Goal: Book appointment/travel/reservation

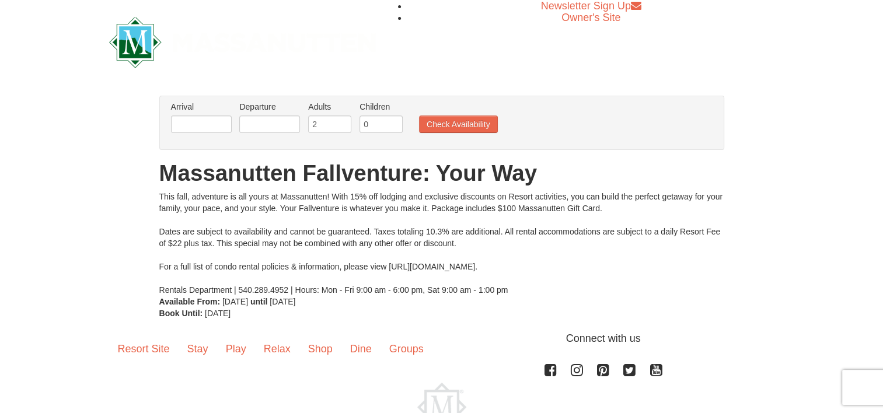
click at [458, 7] on li "Newsletter Sign Up" at bounding box center [591, 6] width 367 height 12
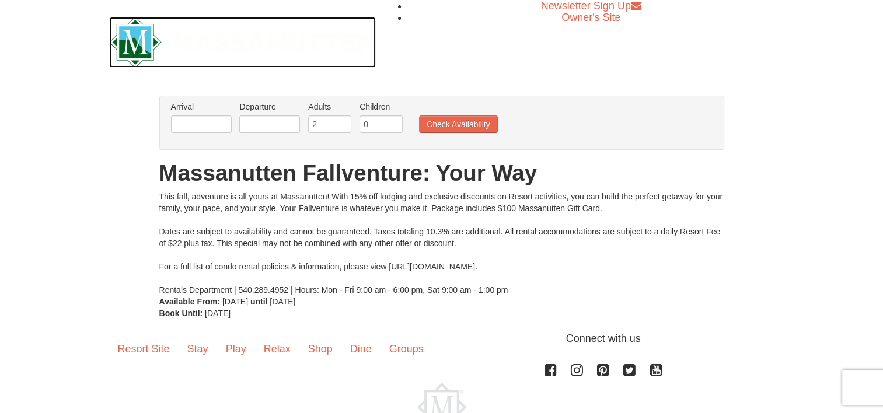
drag, startPoint x: 222, startPoint y: 59, endPoint x: 219, endPoint y: 53, distance: 6.5
click at [221, 59] on img at bounding box center [242, 42] width 267 height 51
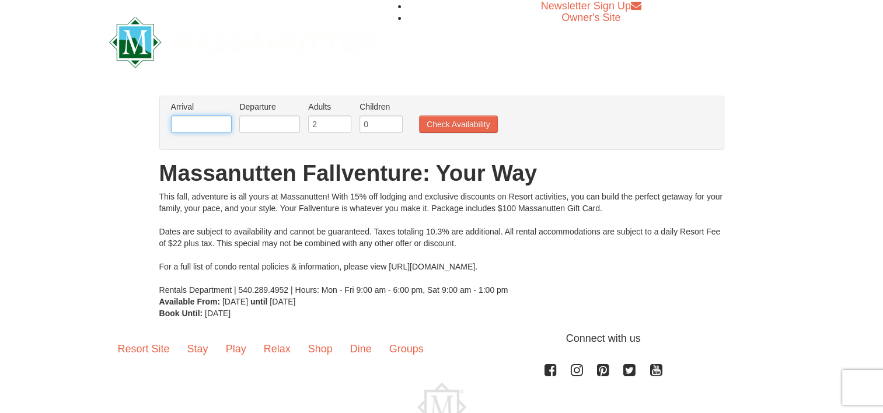
click at [200, 123] on input "text" at bounding box center [201, 125] width 61 height 18
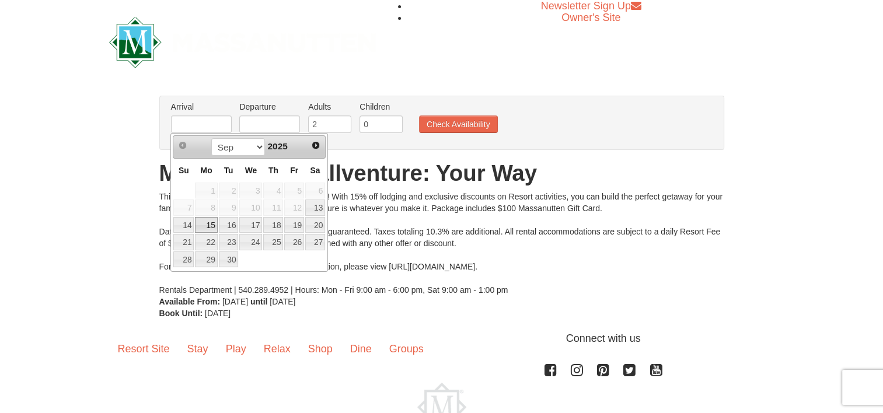
click at [213, 220] on link "15" at bounding box center [206, 225] width 22 height 16
type input "09/15/2025"
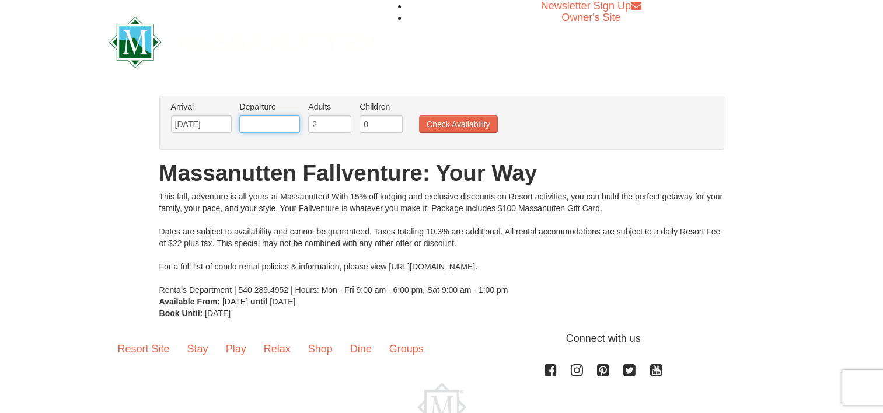
click at [257, 124] on input "text" at bounding box center [269, 125] width 61 height 18
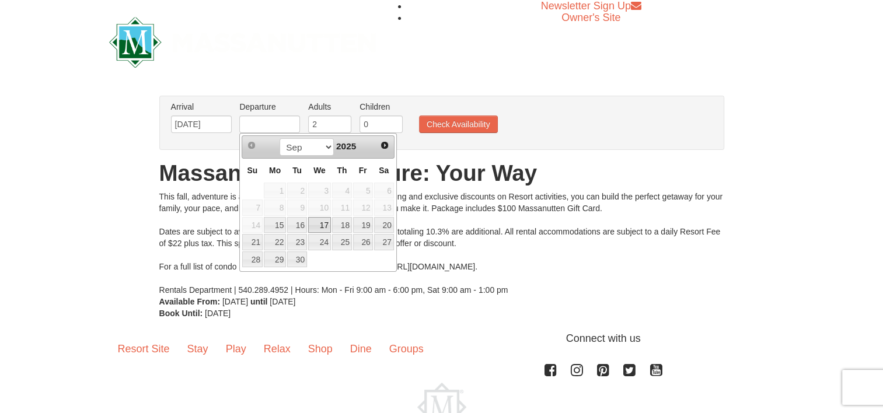
click at [317, 222] on link "17" at bounding box center [319, 225] width 23 height 16
type input "09/17/2025"
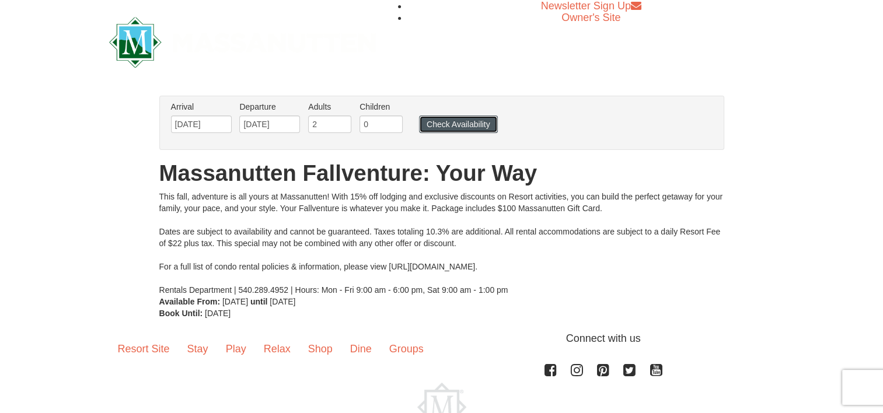
click at [441, 123] on button "Check Availability" at bounding box center [458, 125] width 79 height 18
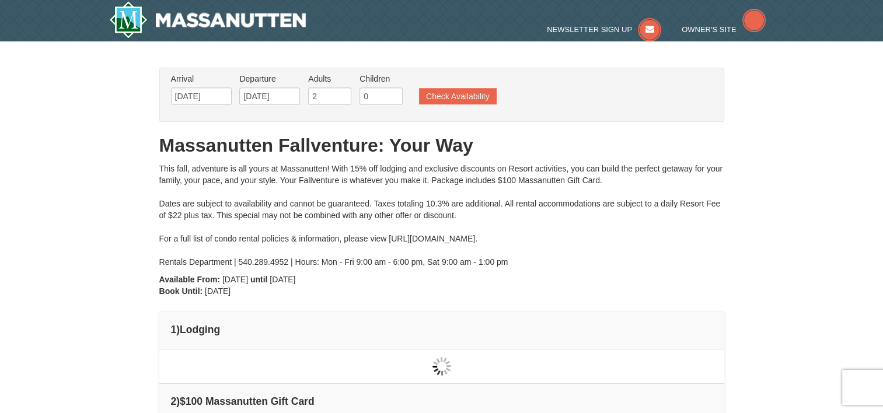
type input "09/15/2025"
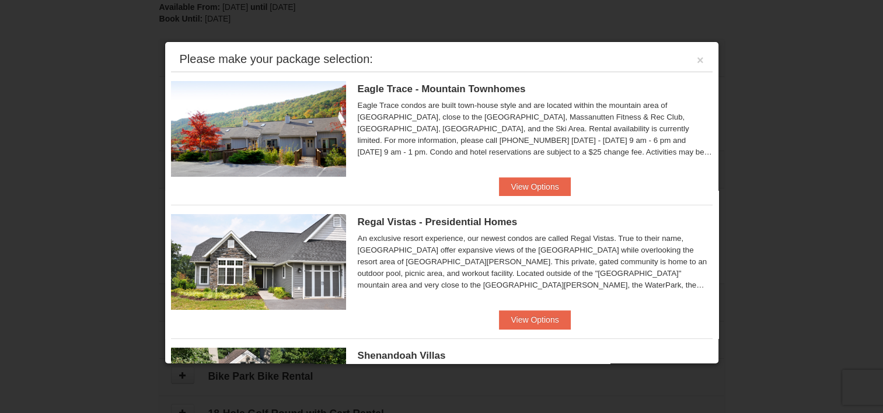
scroll to position [182, 0]
